Goal: Use online tool/utility: Utilize a website feature to perform a specific function

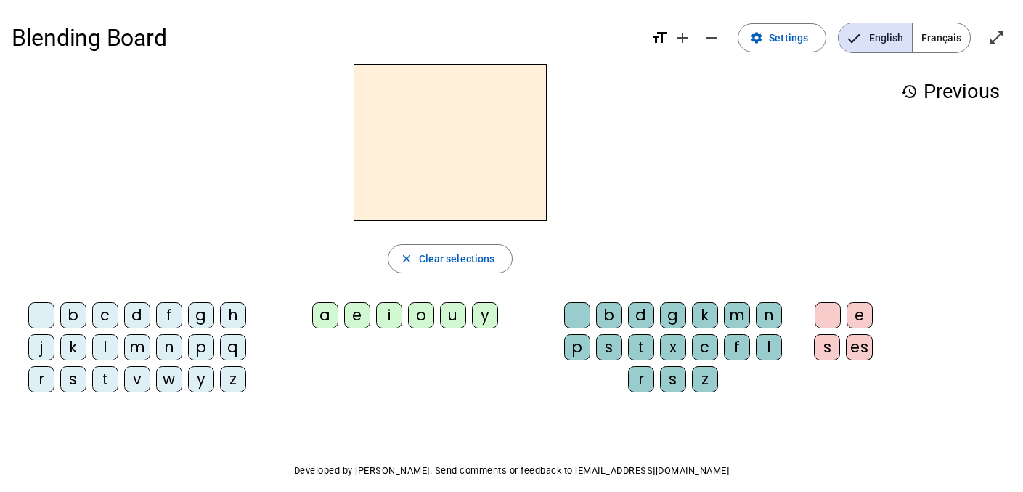
click at [942, 39] on span "Français" at bounding box center [941, 37] width 57 height 29
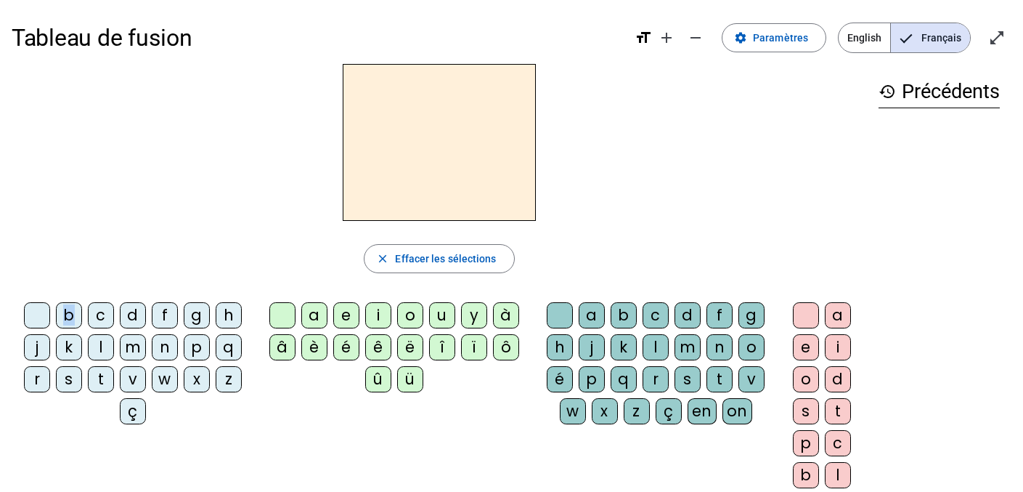
drag, startPoint x: 69, startPoint y: 314, endPoint x: 368, endPoint y: 128, distance: 352.5
click at [368, 128] on div "close [PERSON_NAME] les sélections b c d f g h j k l m n p q r s t v w x z ç a …" at bounding box center [439, 298] width 855 height 468
click at [69, 314] on div "b" at bounding box center [69, 315] width 26 height 26
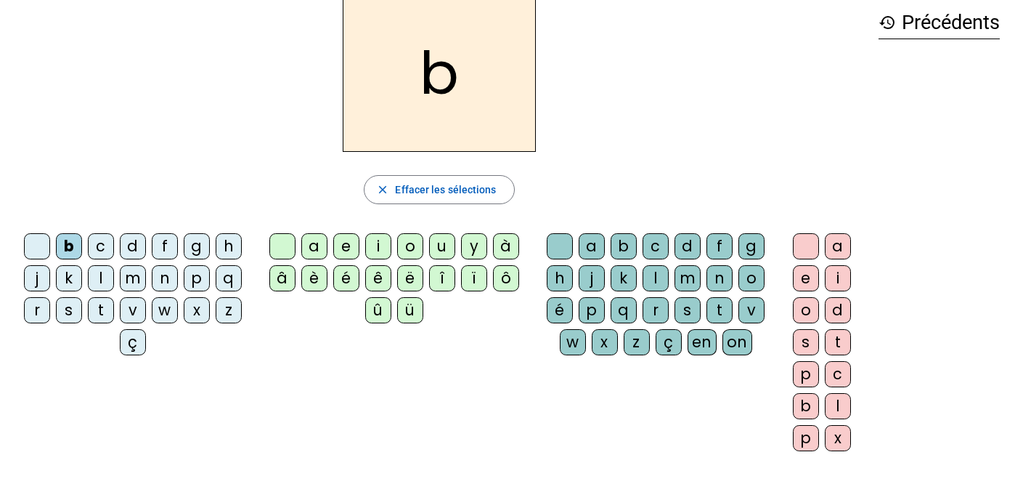
scroll to position [66, 0]
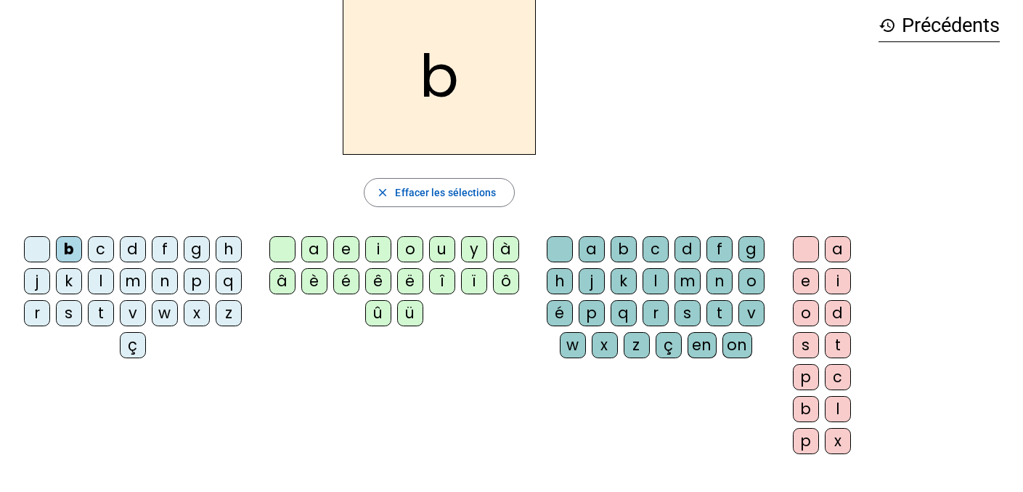
click at [350, 284] on div "é" at bounding box center [346, 281] width 26 height 26
click at [71, 248] on div "b" at bounding box center [69, 249] width 26 height 26
click at [71, 246] on div "b" at bounding box center [69, 249] width 26 height 26
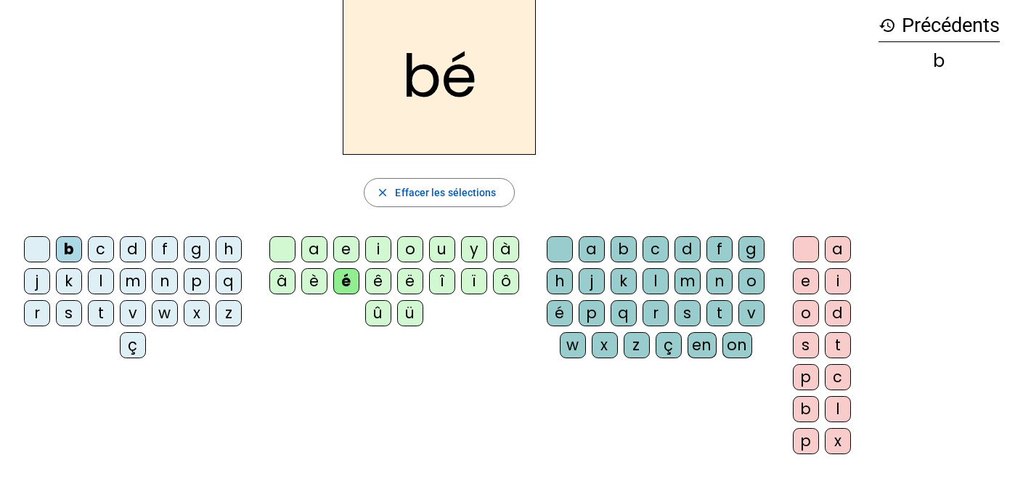
click at [71, 246] on div "b" at bounding box center [69, 249] width 26 height 26
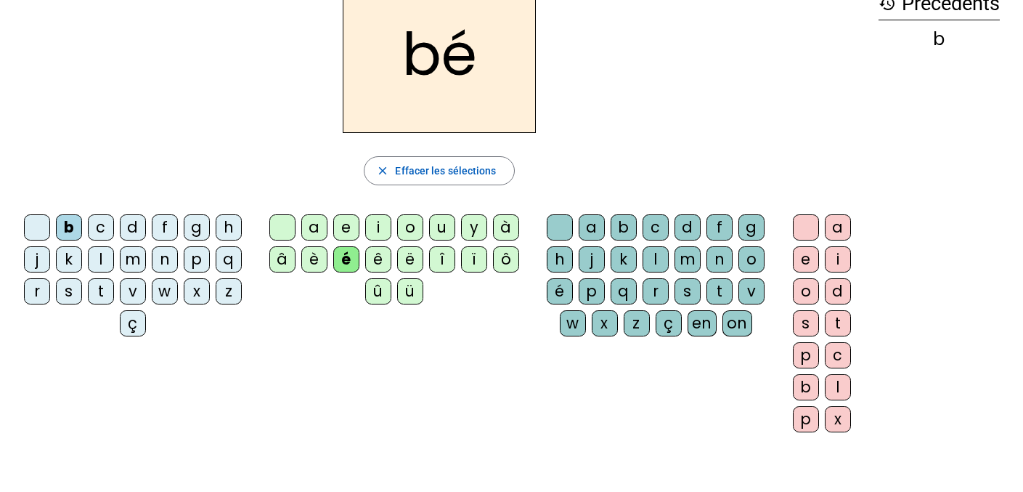
scroll to position [100, 0]
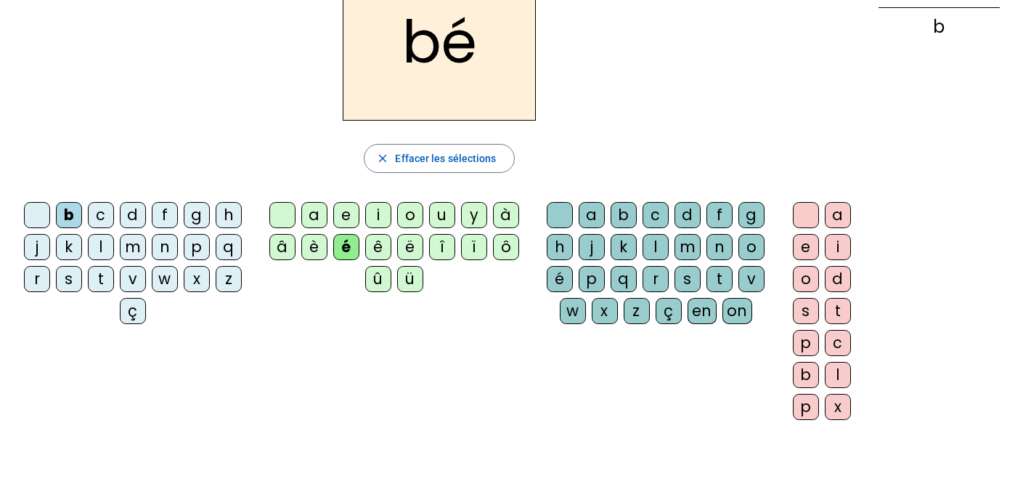
click at [191, 246] on div "p" at bounding box center [197, 247] width 26 height 26
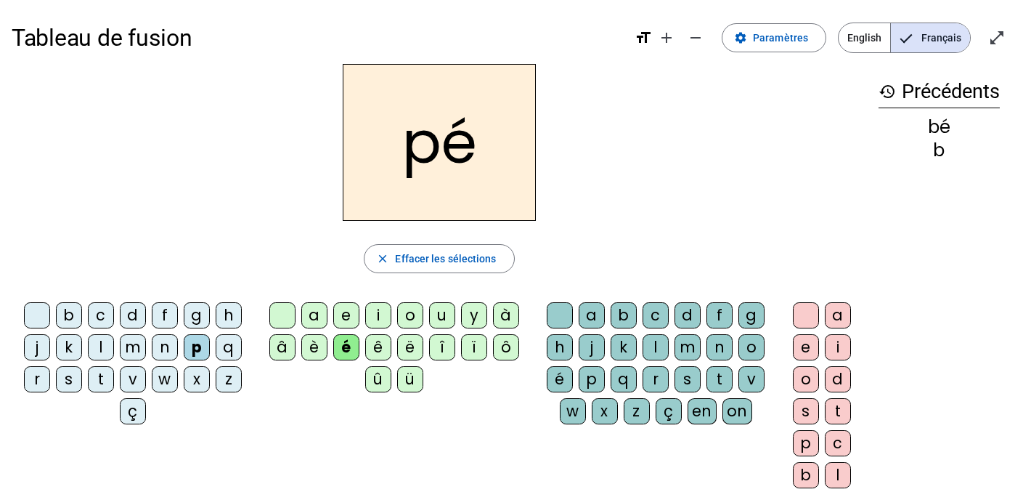
scroll to position [1, 0]
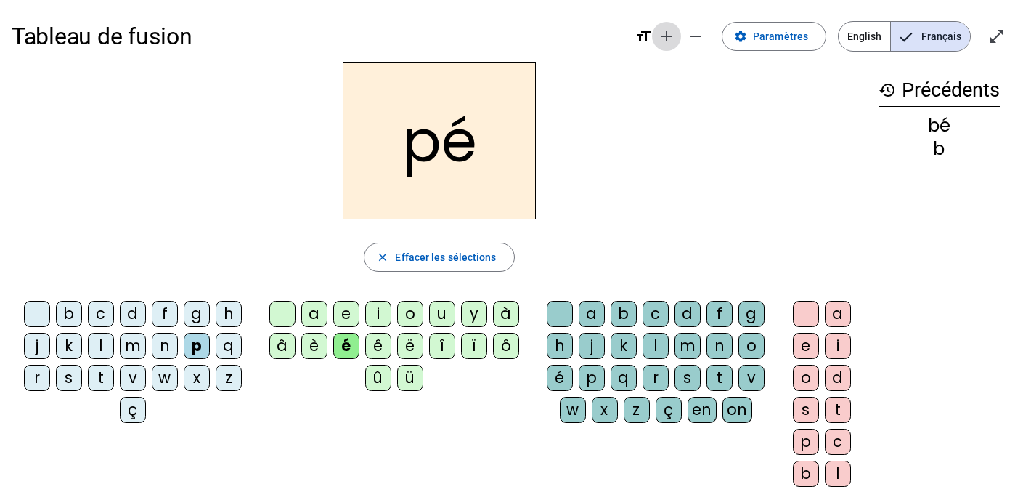
click at [666, 36] on mat-icon "add" at bounding box center [666, 36] width 17 height 17
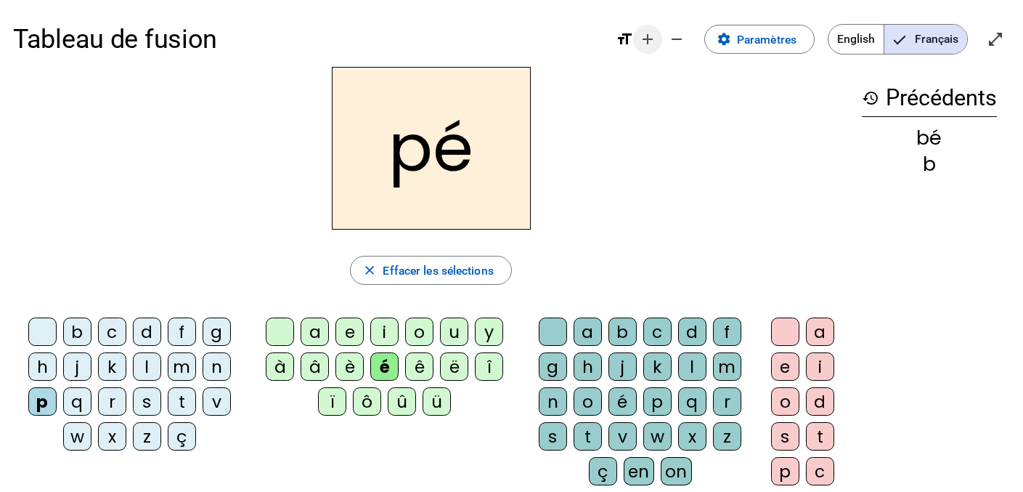
click at [677, 34] on mat-icon "remove" at bounding box center [676, 38] width 17 height 17
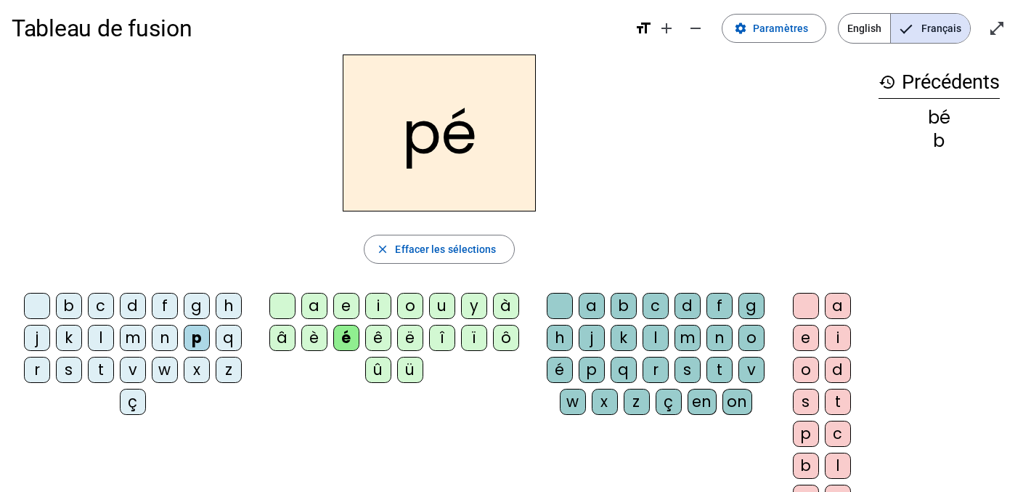
scroll to position [0, 0]
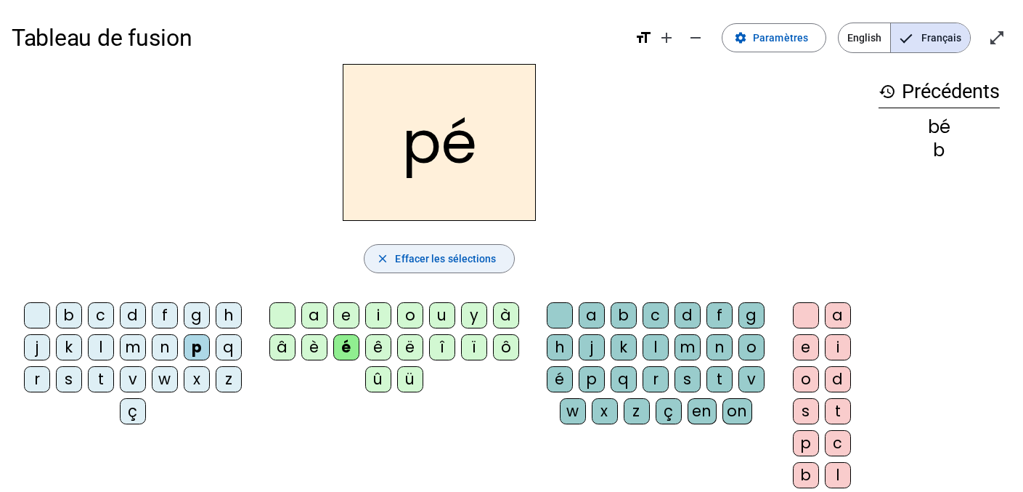
click at [457, 255] on span "Effacer les sélections" at bounding box center [445, 258] width 101 height 17
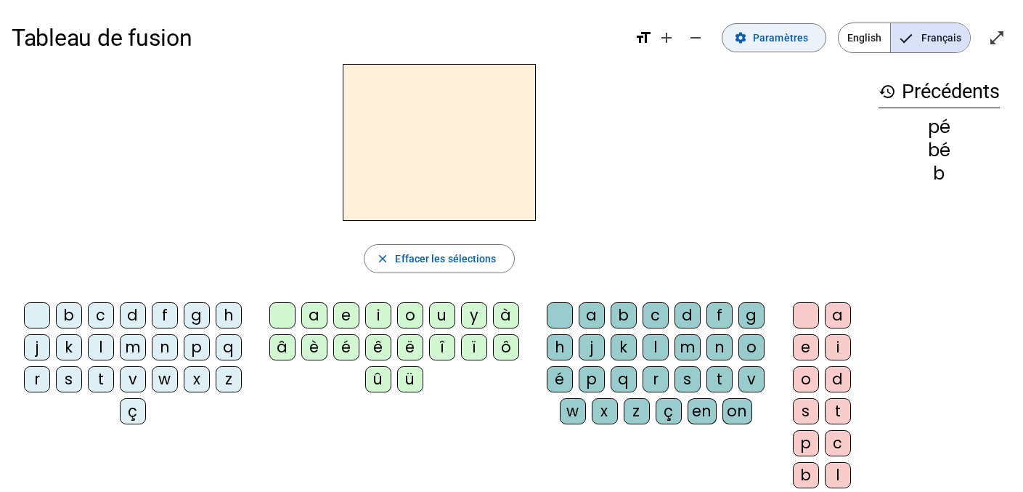
click at [778, 34] on span "Paramètres" at bounding box center [780, 37] width 55 height 17
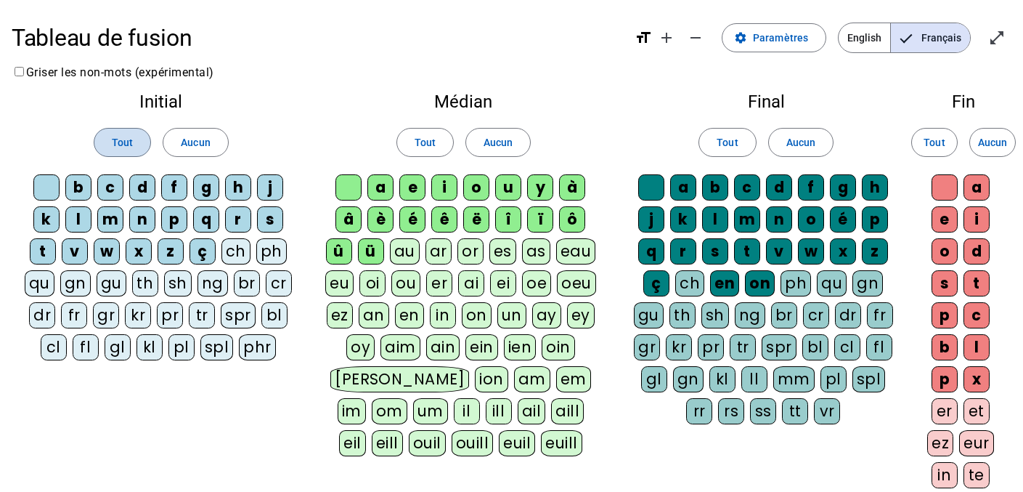
click at [119, 142] on span "Tout" at bounding box center [122, 142] width 21 height 17
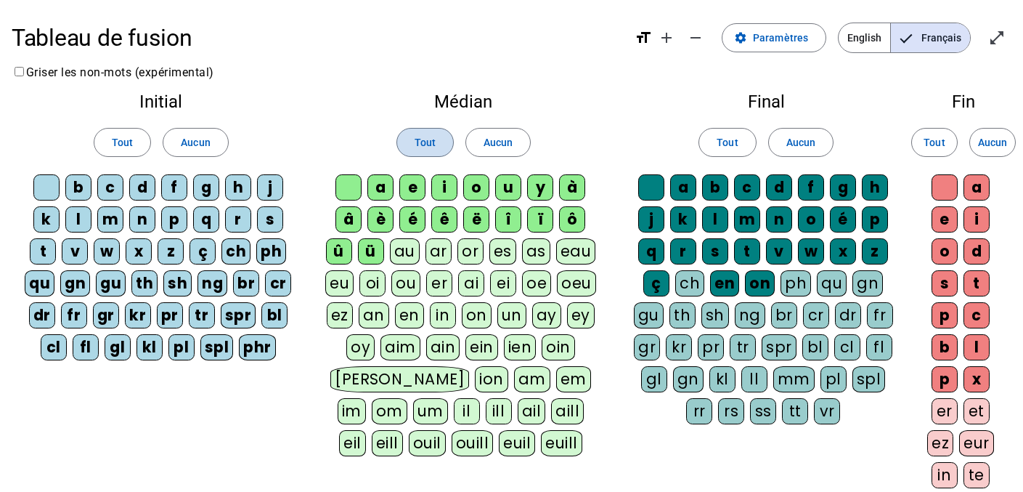
click at [433, 145] on span "Tout" at bounding box center [425, 142] width 21 height 17
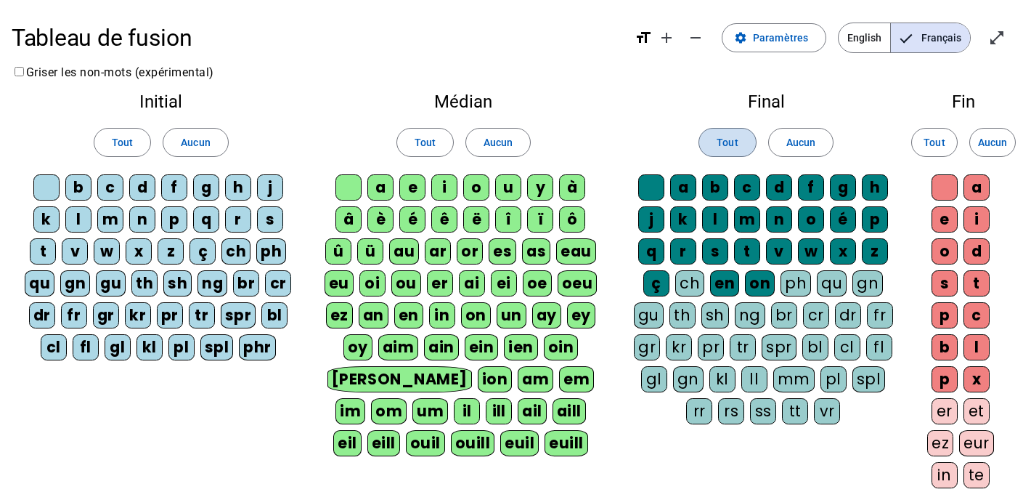
click at [730, 140] on span "Tout" at bounding box center [727, 142] width 21 height 17
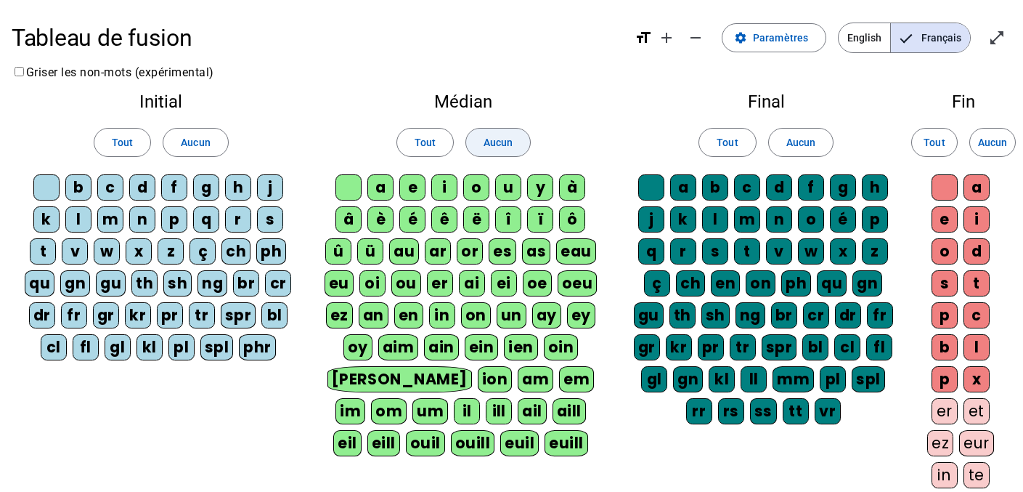
click at [518, 138] on span at bounding box center [498, 142] width 64 height 35
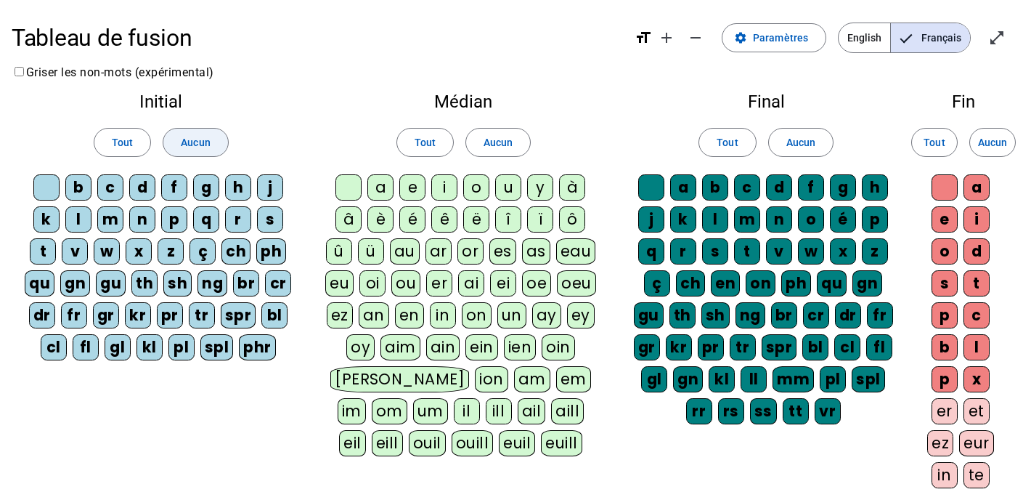
click at [198, 147] on span "Aucun" at bounding box center [195, 142] width 29 height 17
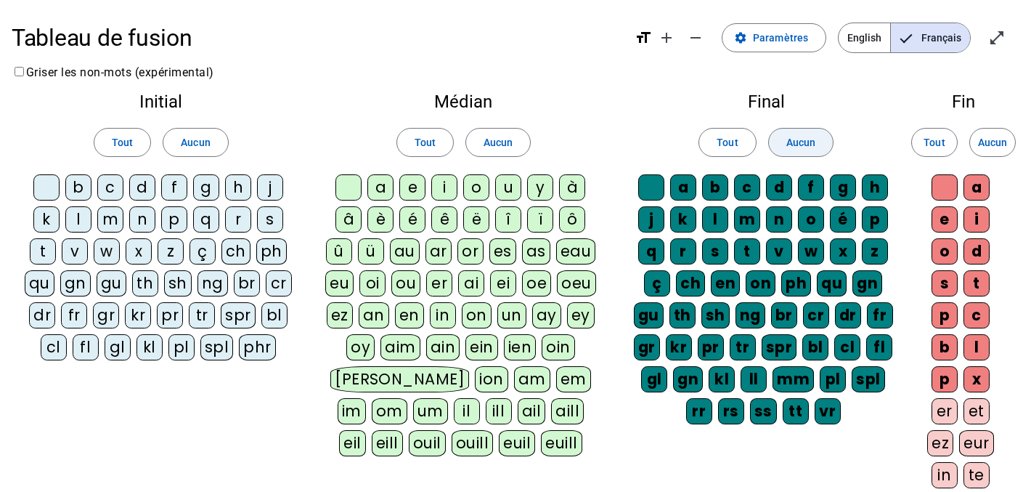
click at [813, 142] on span "Aucun" at bounding box center [800, 142] width 29 height 17
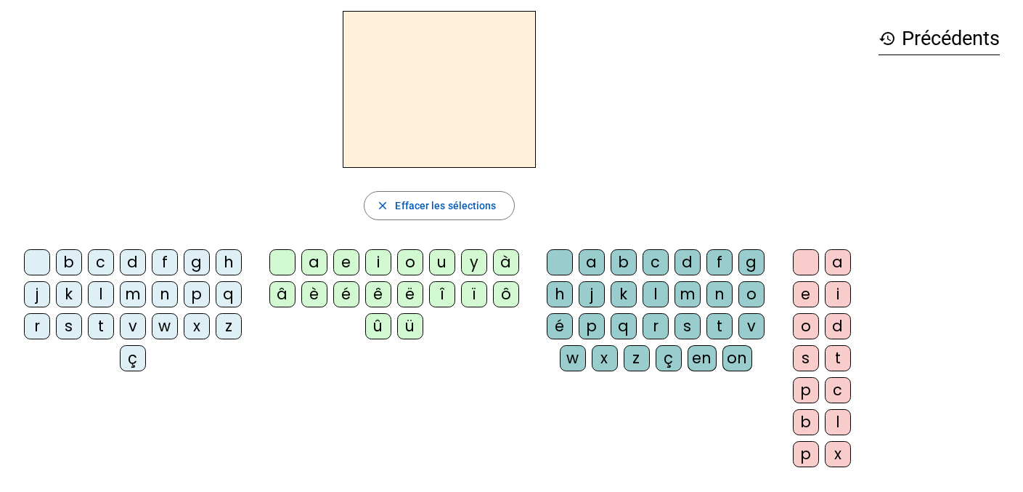
scroll to position [43, 0]
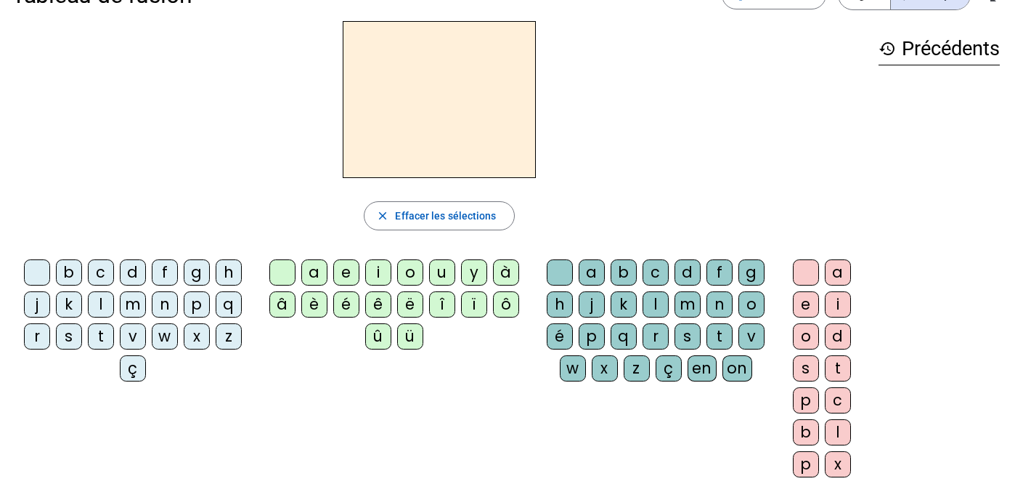
click at [68, 273] on div "b" at bounding box center [69, 272] width 26 height 26
click at [349, 308] on div "é" at bounding box center [346, 304] width 26 height 26
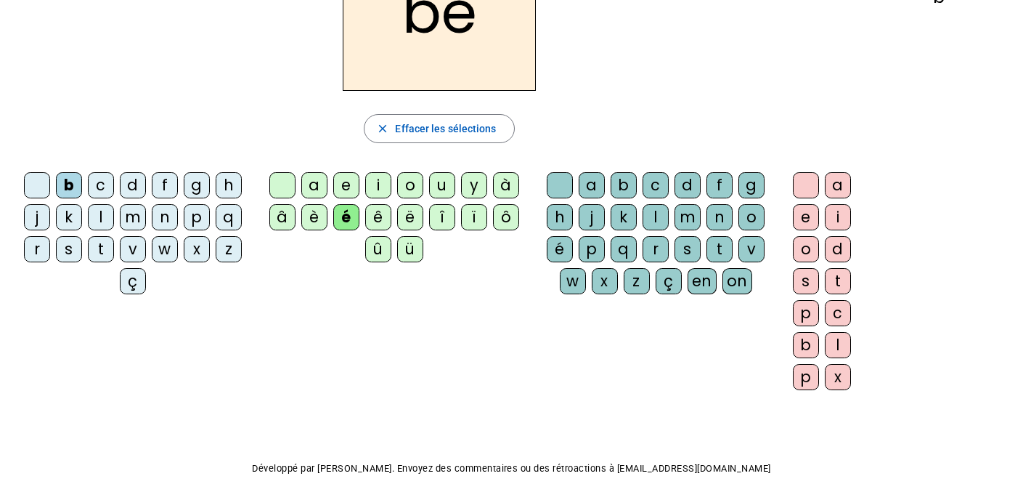
scroll to position [131, 0]
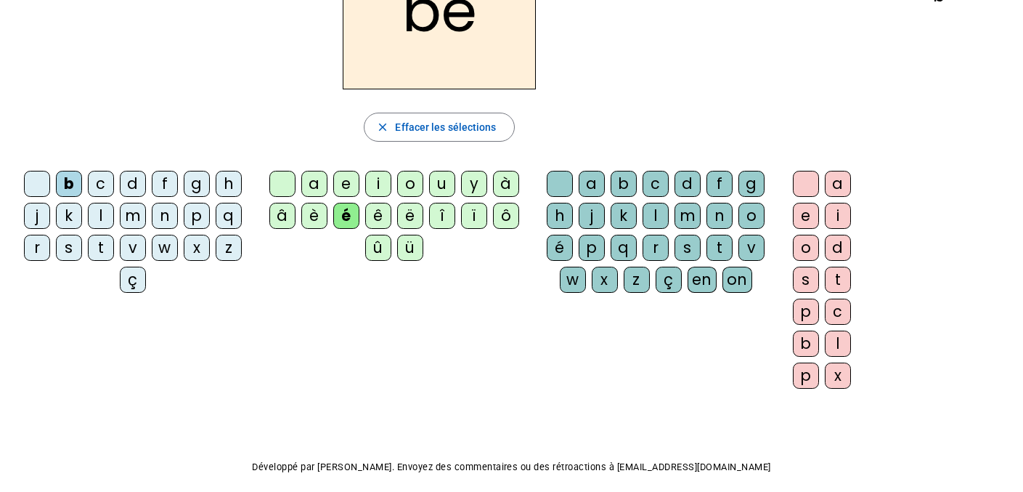
click at [720, 245] on div "t" at bounding box center [719, 248] width 26 height 26
click at [833, 182] on div "a" at bounding box center [838, 184] width 26 height 26
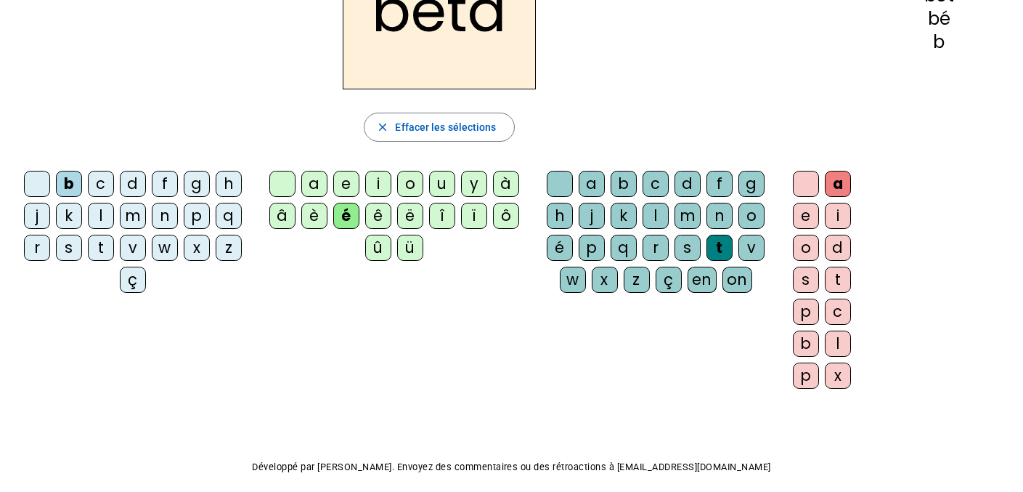
click at [835, 211] on div "i" at bounding box center [838, 216] width 26 height 26
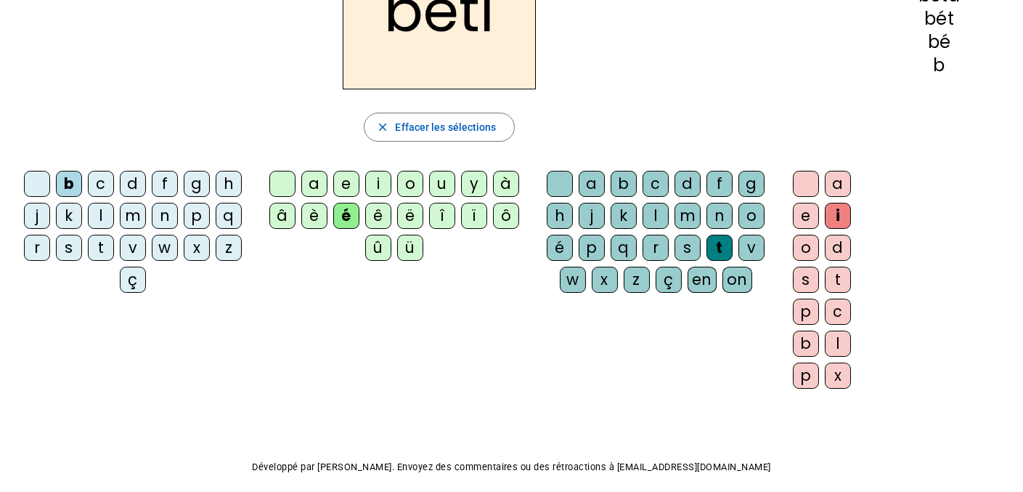
click at [835, 335] on div "l" at bounding box center [838, 343] width 26 height 26
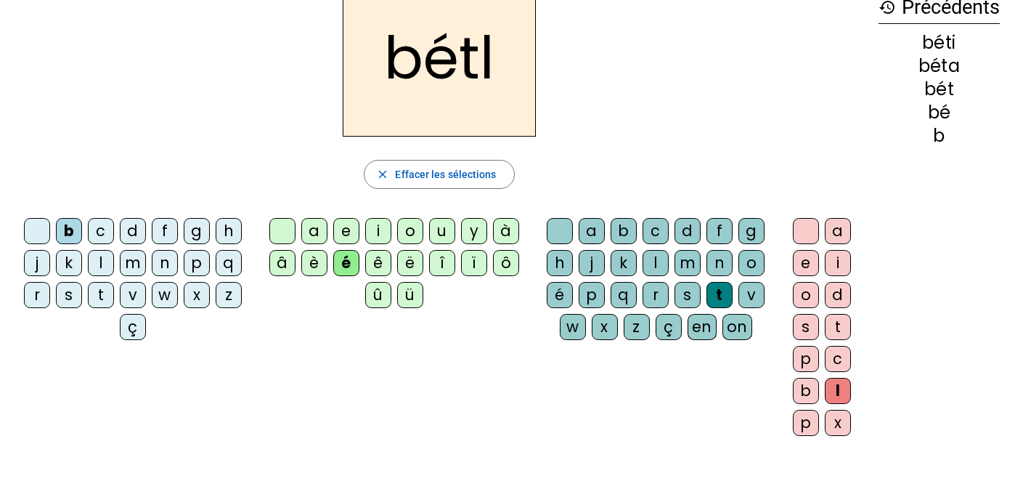
scroll to position [86, 0]
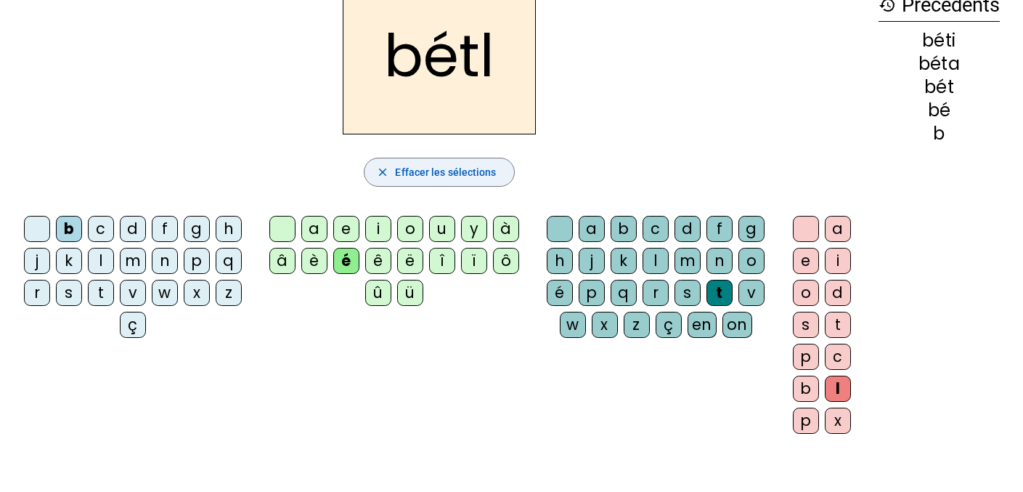
click at [475, 171] on span "Effacer les sélections" at bounding box center [445, 171] width 101 height 17
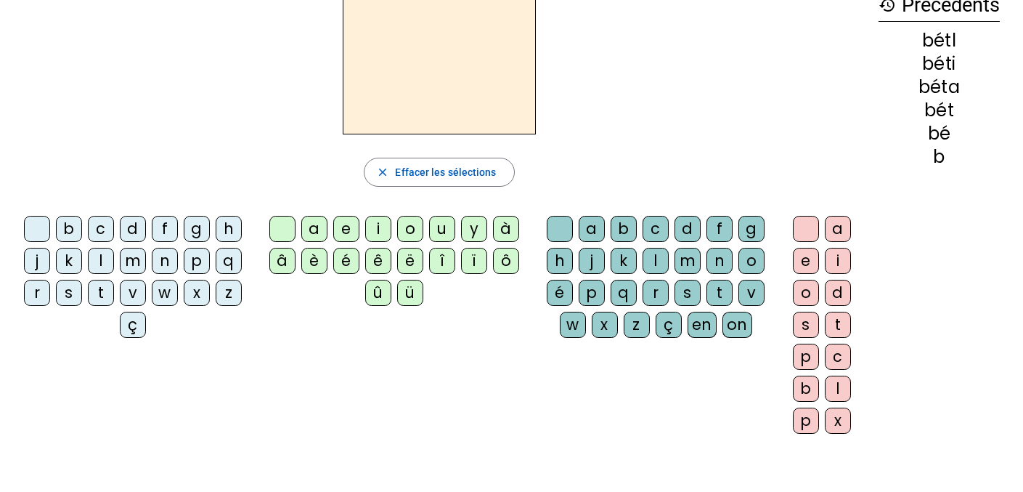
click at [71, 227] on div "b" at bounding box center [69, 229] width 26 height 26
click at [378, 255] on div "ê" at bounding box center [378, 261] width 26 height 26
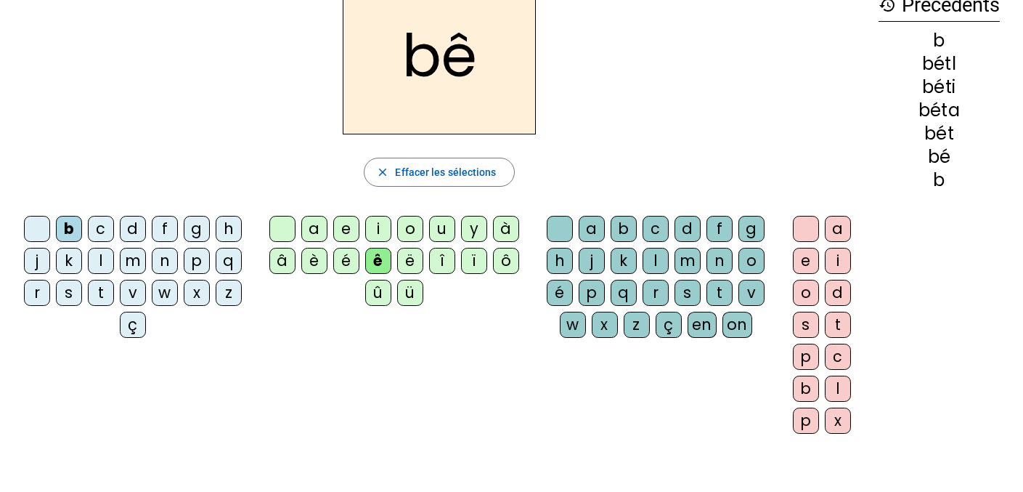
click at [839, 319] on div "t" at bounding box center [838, 324] width 26 height 26
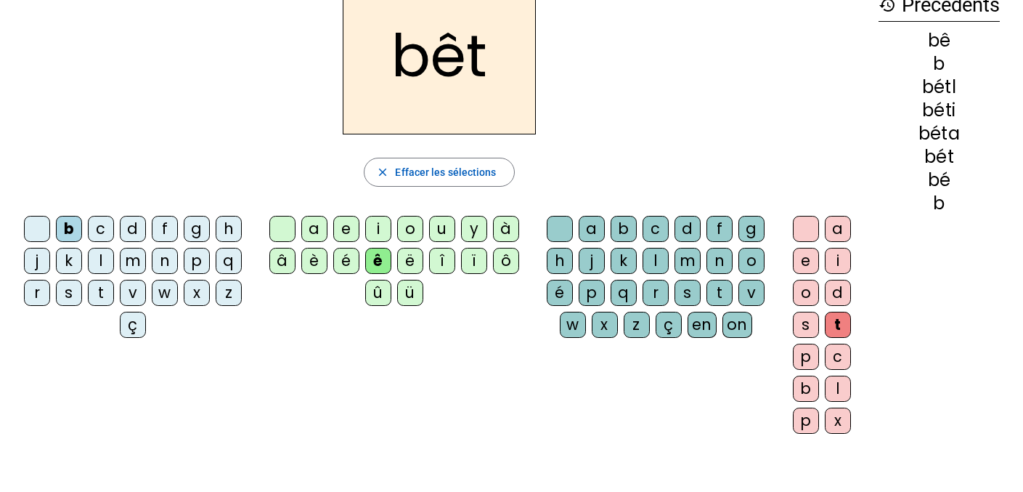
click at [796, 261] on div "e" at bounding box center [806, 261] width 26 height 26
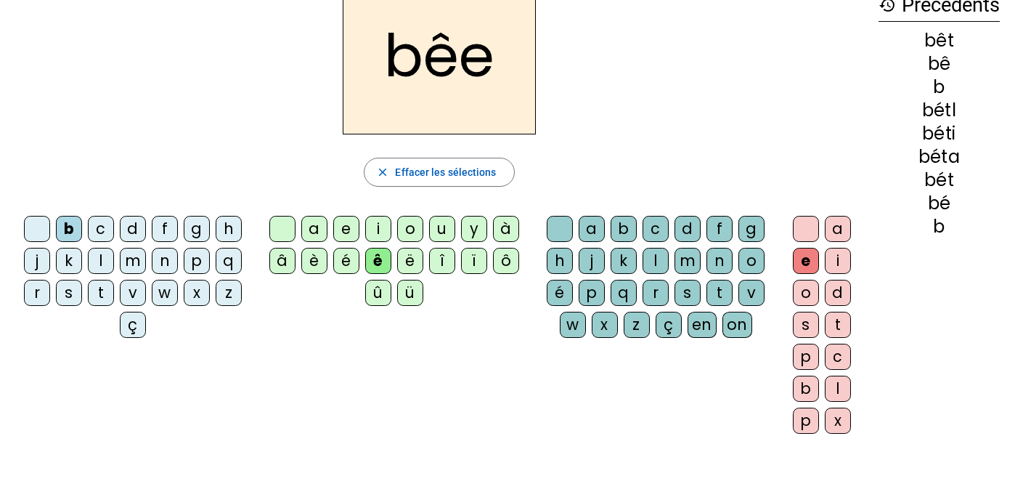
scroll to position [0, 0]
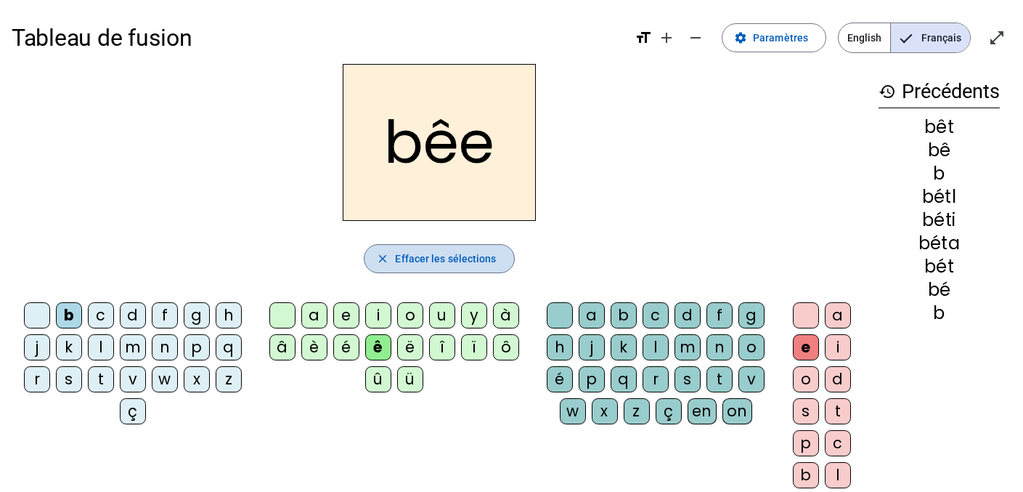
click at [443, 256] on span "Effacer les sélections" at bounding box center [445, 258] width 101 height 17
